Goal: Information Seeking & Learning: Find specific fact

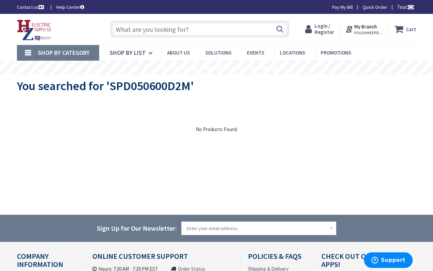
type input "Links Dr, Reston, VA 20190, USA"
